Goal: Transaction & Acquisition: Purchase product/service

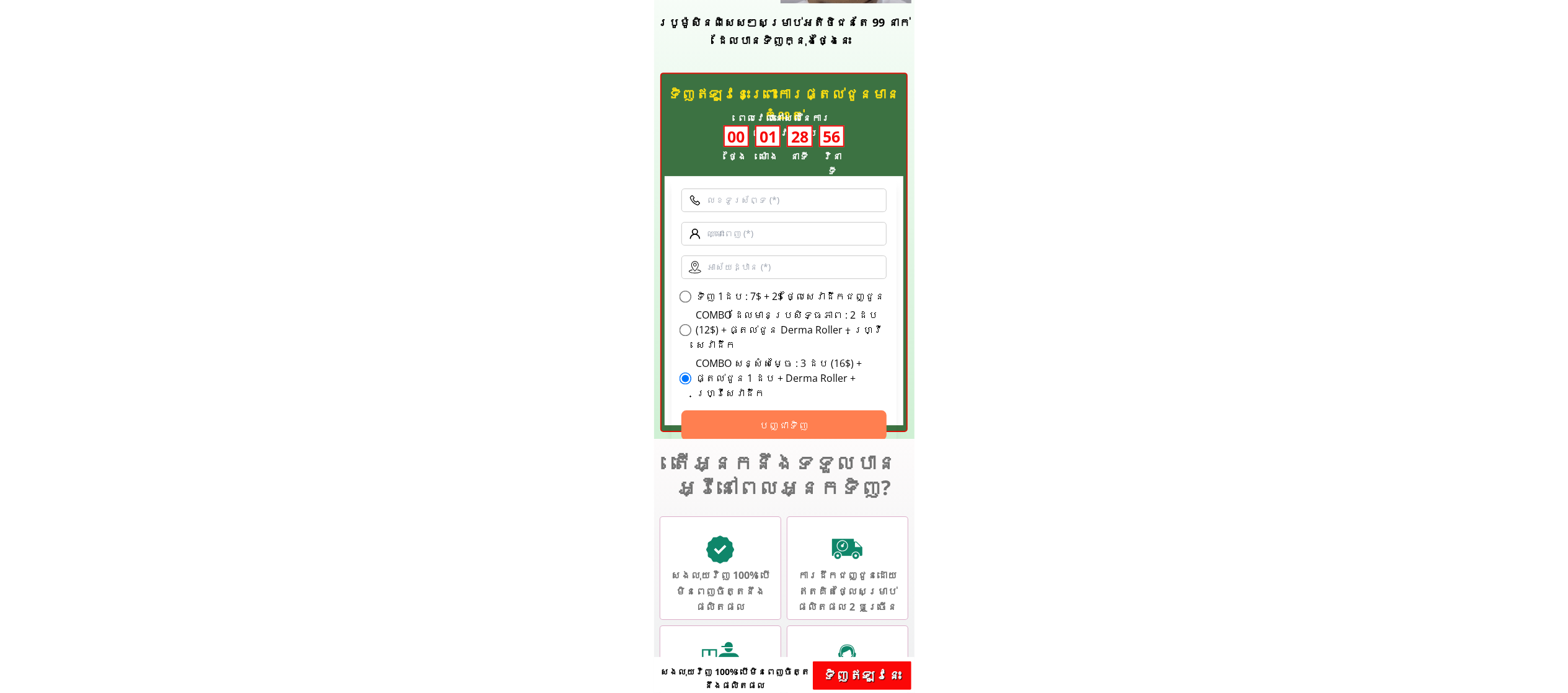
scroll to position [3968, 0]
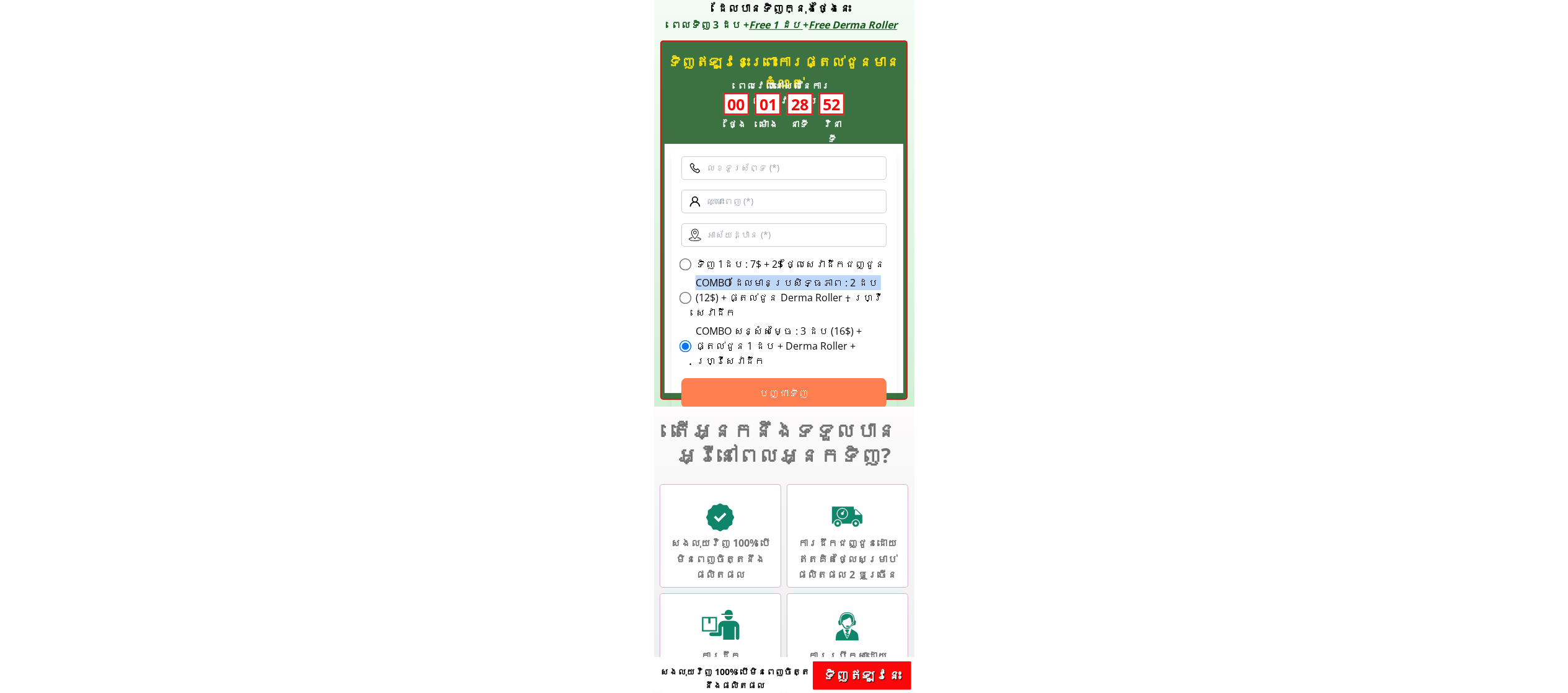
drag, startPoint x: 697, startPoint y: 277, endPoint x: 854, endPoint y: 284, distance: 157.2
click at [856, 284] on label "COMBO ដែលមានប្រសិទ្ធភាព : 2 ដប (12$) + ផ្តល់ជូន Derma Roller + ហ្វ្រីសេវាដឹក" at bounding box center [792, 297] width 192 height 44
drag, startPoint x: 812, startPoint y: 301, endPoint x: 798, endPoint y: 311, distance: 17.2
click at [811, 302] on label "COMBO ដែលមានប្រសិទ្ធភាព : 2 ដប (12$) + ផ្តល់ជូន Derma Roller + ហ្វ្រីសេវាដឹក" at bounding box center [792, 297] width 192 height 44
click at [692, 302] on input "COMBO ដែលមានប្រសិទ្ធភាព : 2 ដប (12$) + ផ្តល់ជូន Derma Roller + ហ្វ្រីសេវាដឹក" at bounding box center [685, 298] width 12 height 12
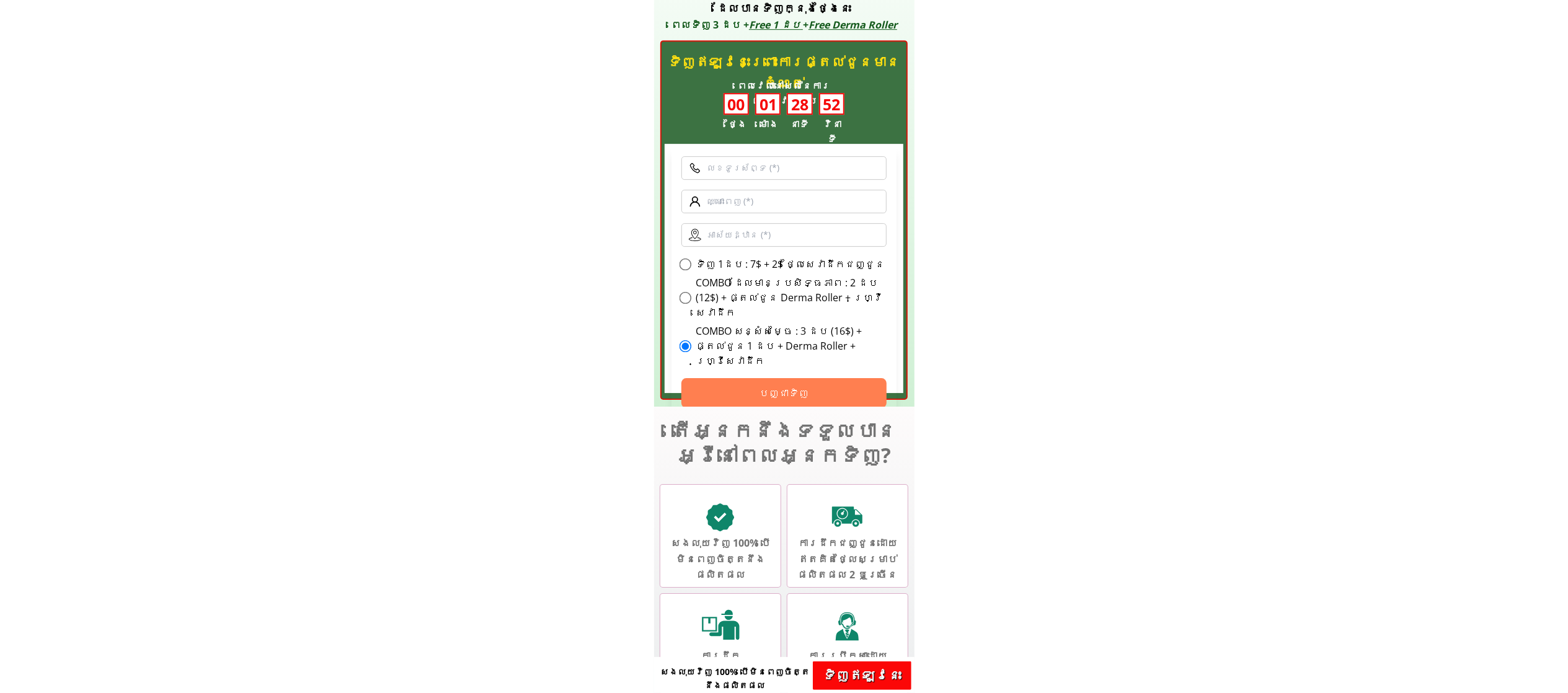
radio input "true"
drag, startPoint x: 737, startPoint y: 315, endPoint x: 871, endPoint y: 339, distance: 136.1
click at [871, 339] on label "COMBO សន្សំសម្ចៃ : 3 ដប (16$) + ផ្តល់ជូន 1 ដប + Derma Roller + ហ្វ្រីសេវាដឹក" at bounding box center [792, 346] width 192 height 44
copy label "សន្សំសម្ចៃ : 3 ដប (16$) + ផ្តល់ជូន 1 ដប + Derma Roller + ហ្វ្រីសេវាដឹក"
